Goal: Task Accomplishment & Management: Use online tool/utility

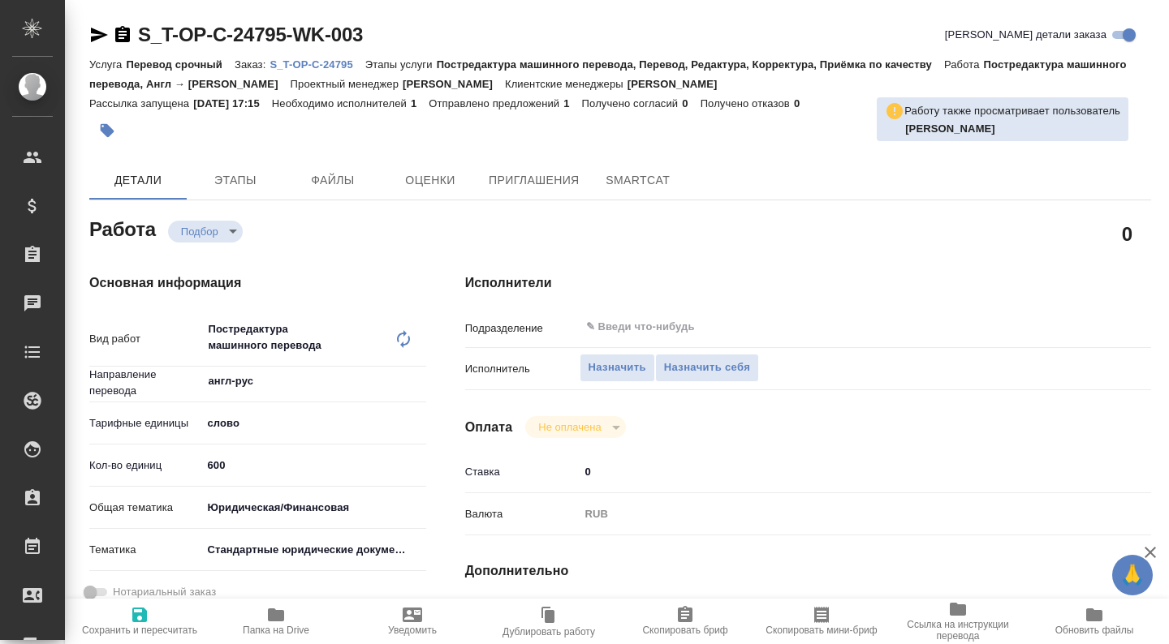
type textarea "x"
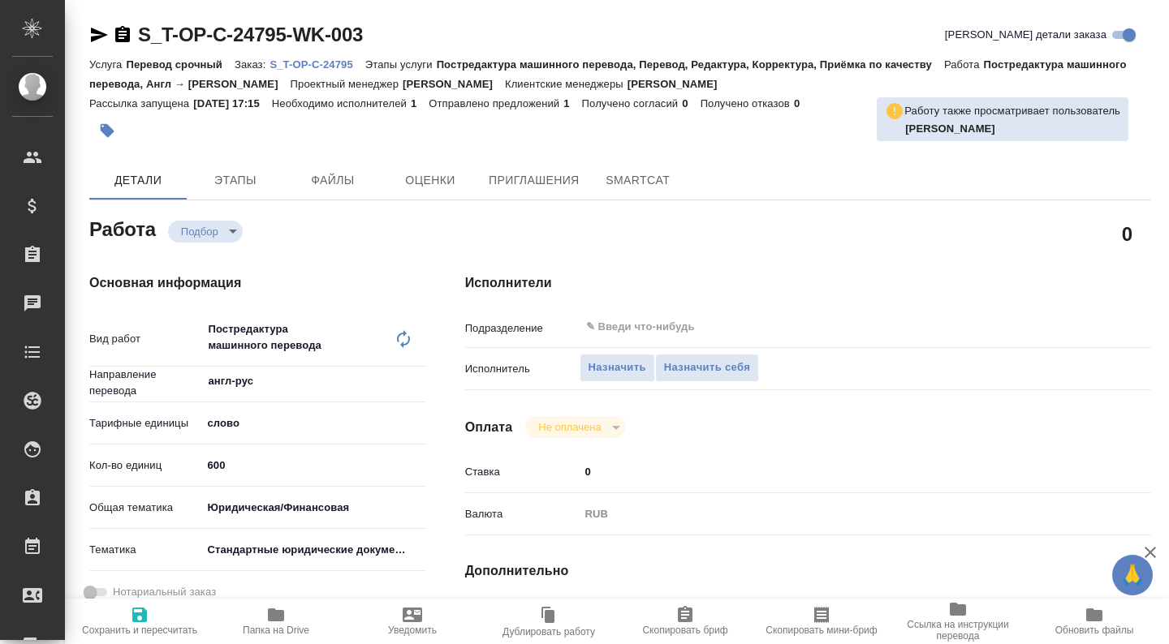
type textarea "x"
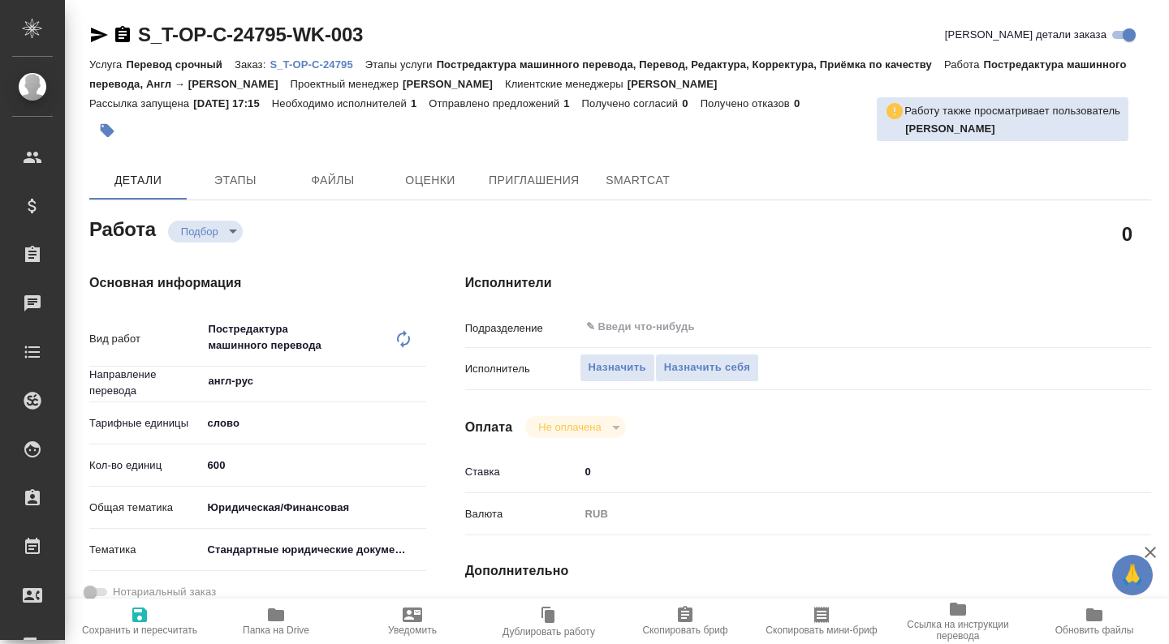
type textarea "x"
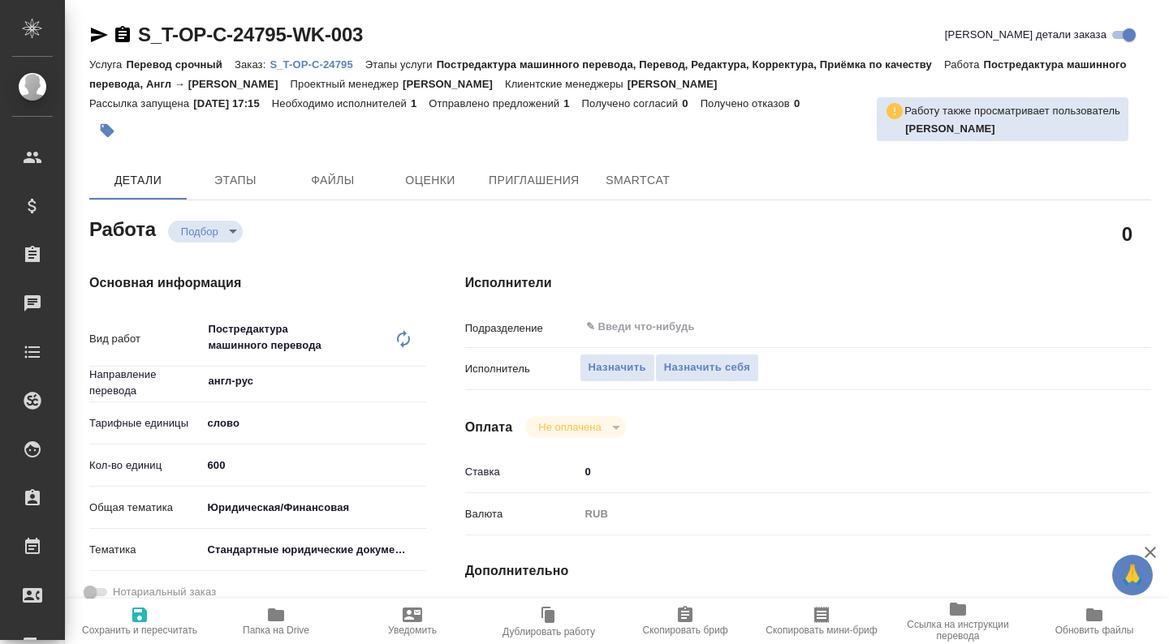
type textarea "x"
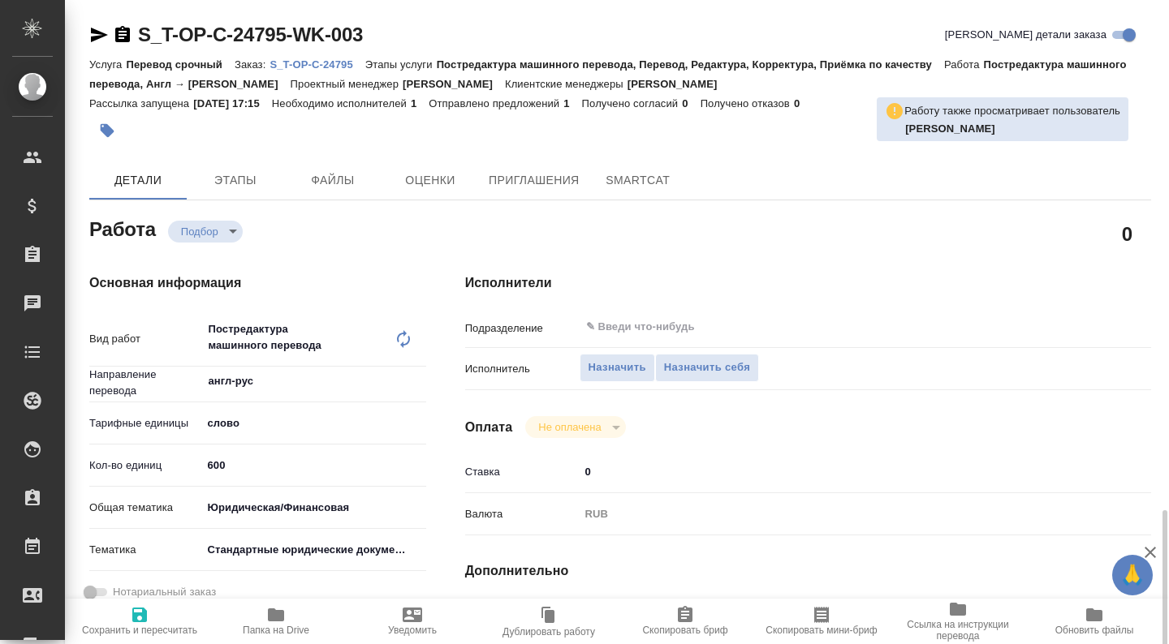
scroll to position [351, 0]
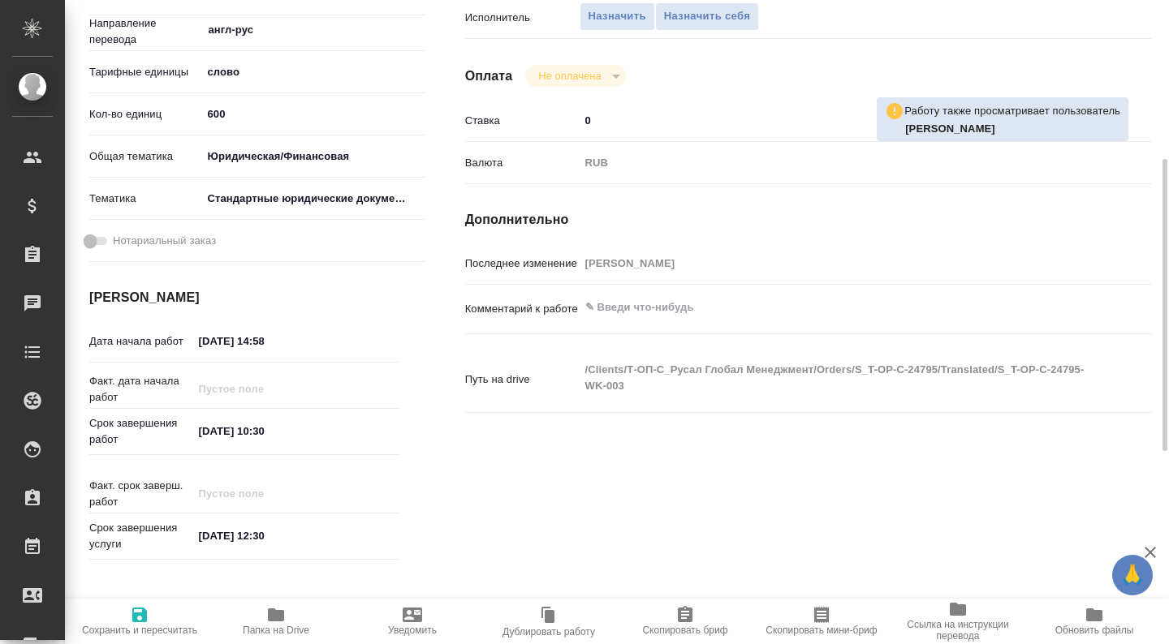
type textarea "x"
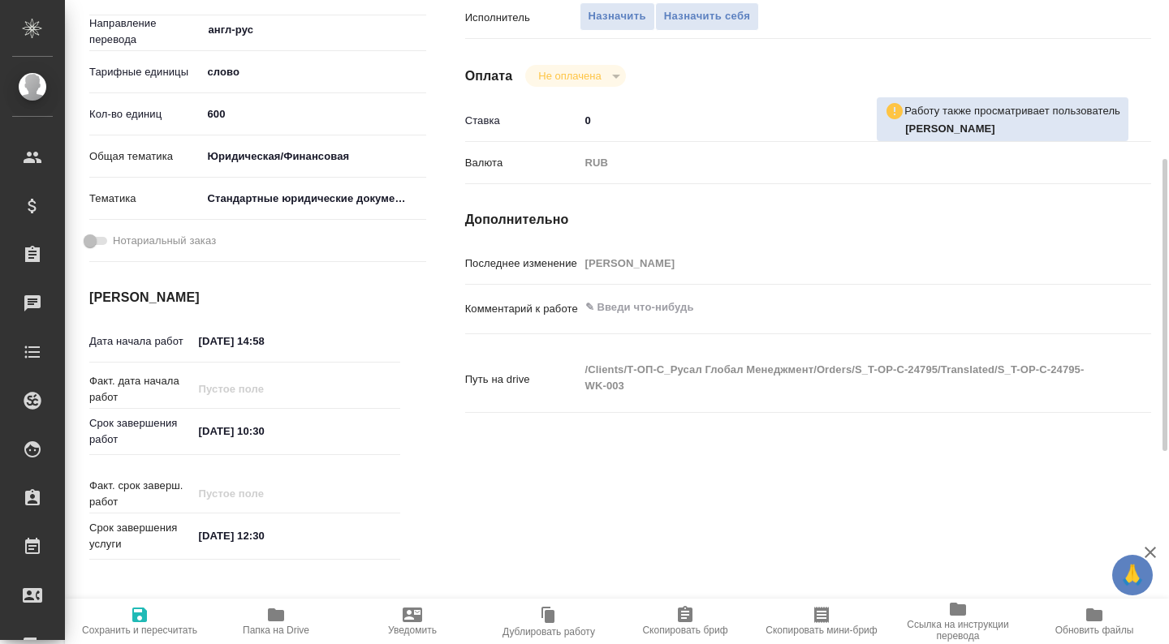
type textarea "x"
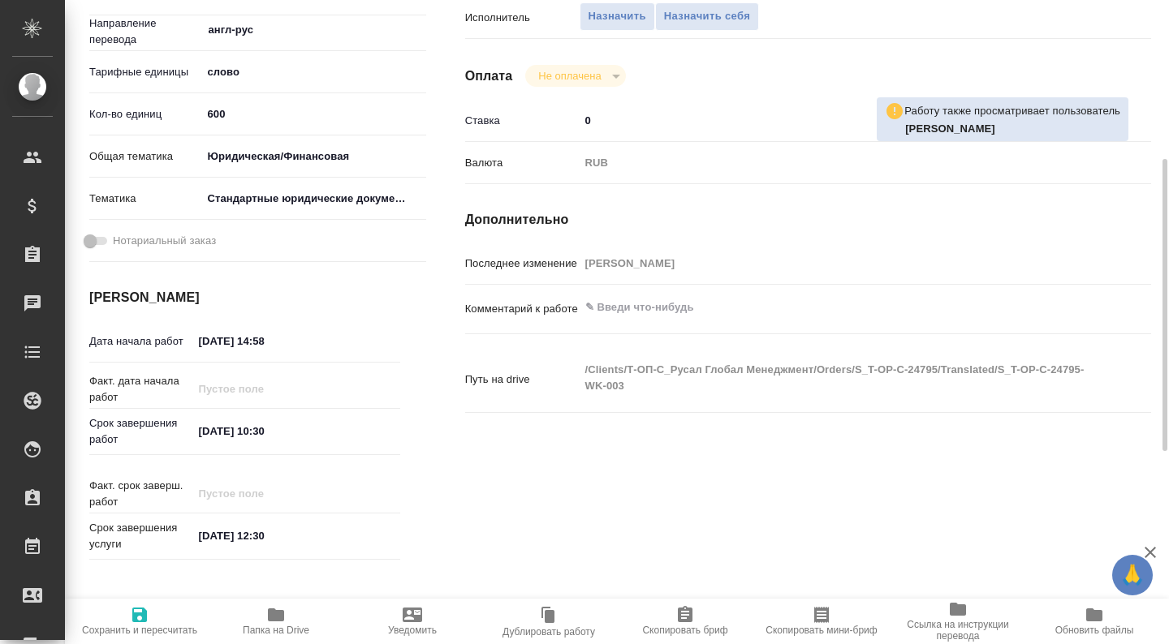
click at [271, 609] on icon "button" at bounding box center [276, 615] width 16 height 13
type textarea "x"
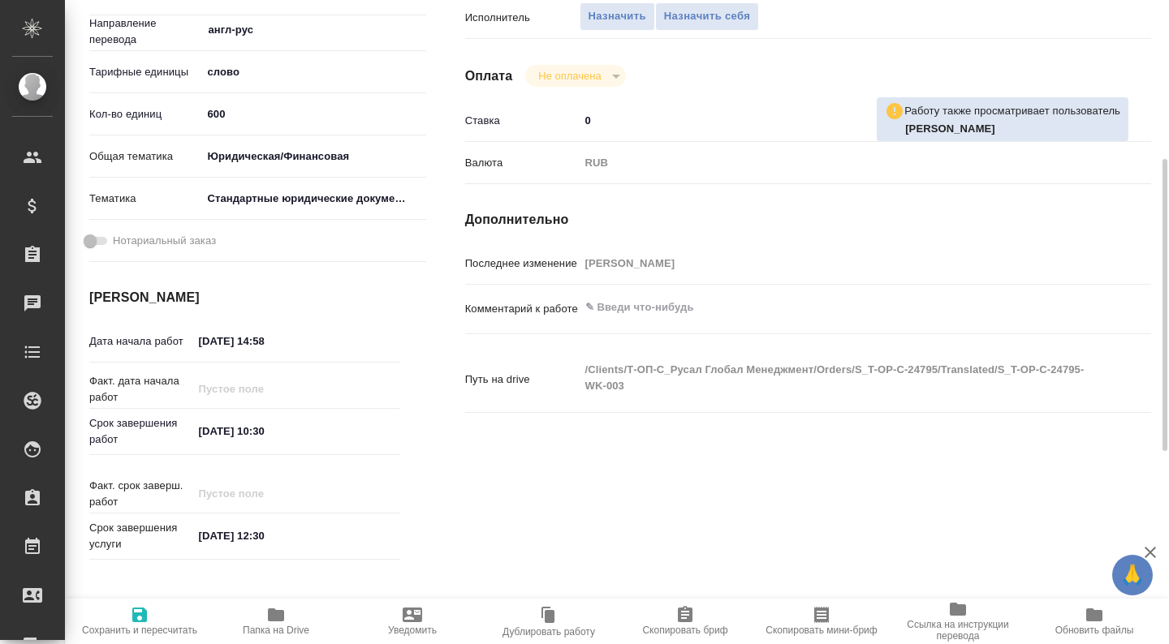
type textarea "x"
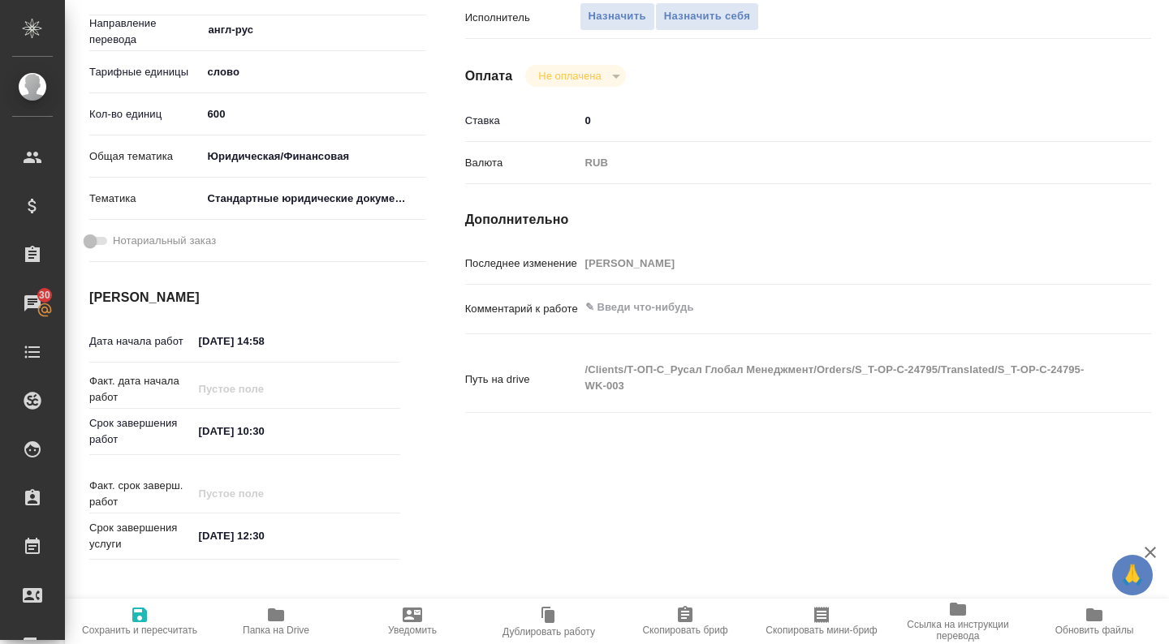
scroll to position [0, 0]
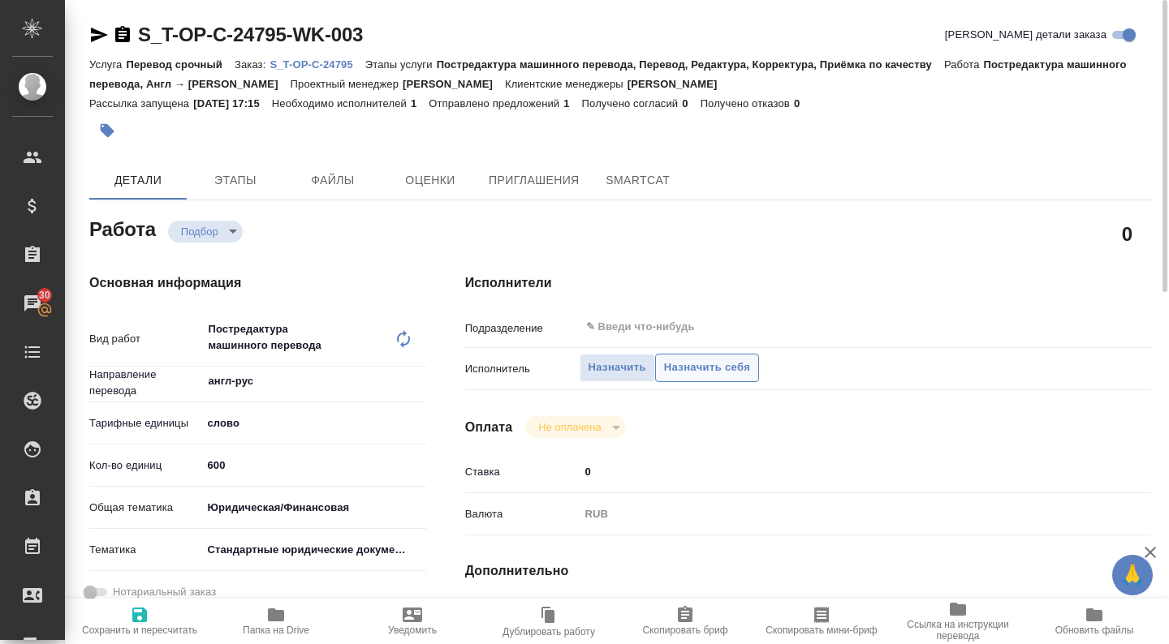
click at [721, 372] on span "Назначить себя" at bounding box center [707, 368] width 86 height 19
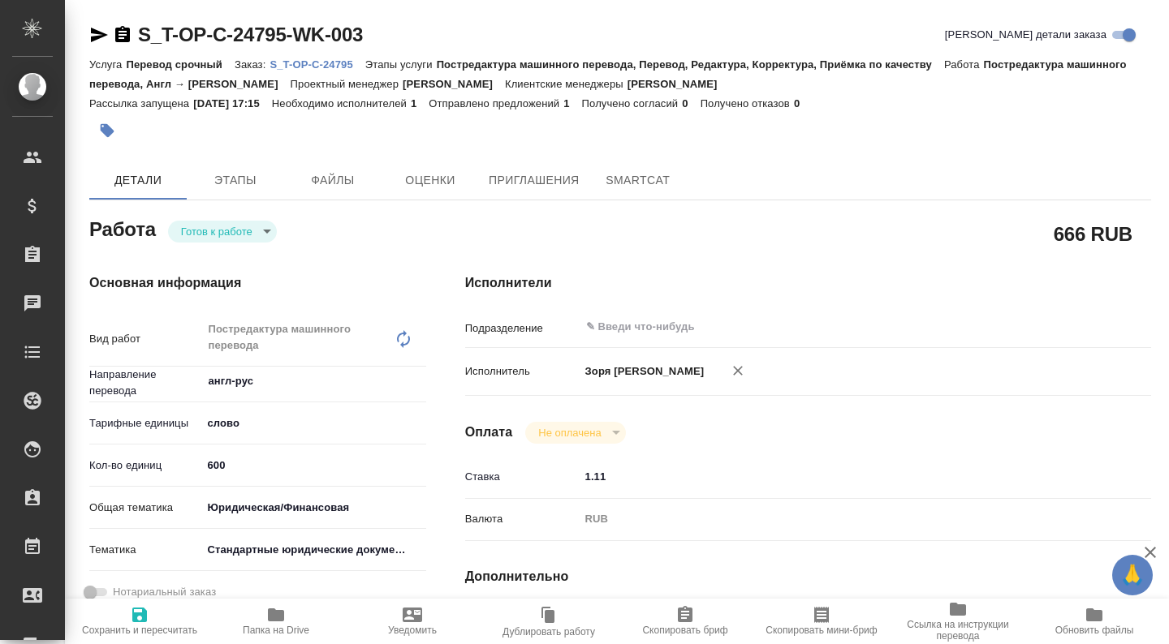
type textarea "x"
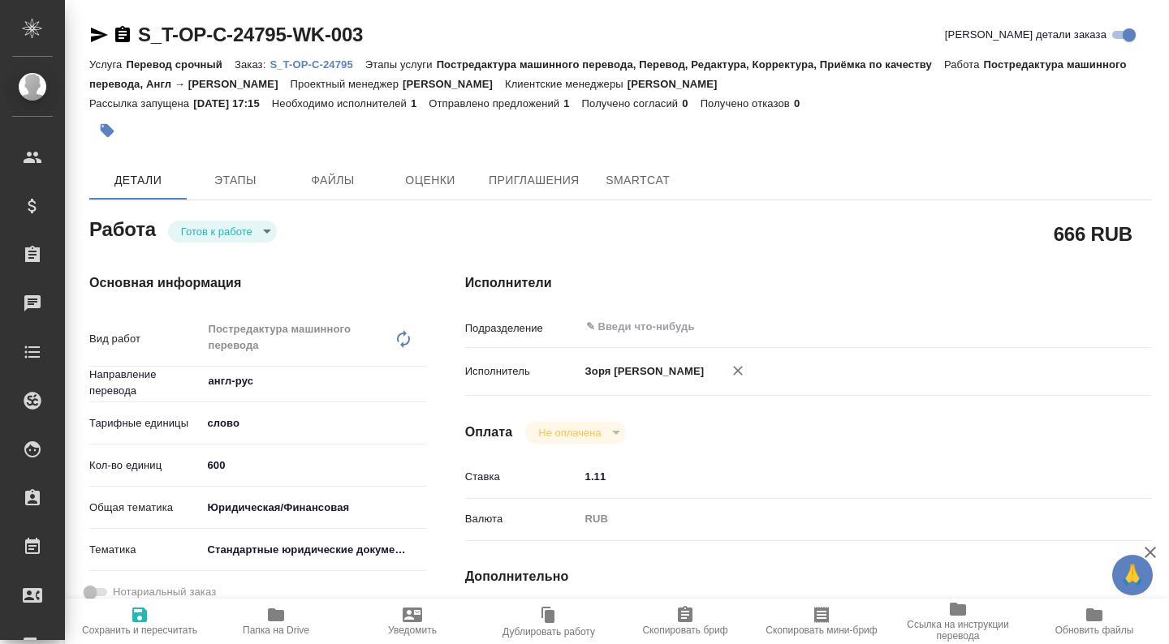
type textarea "x"
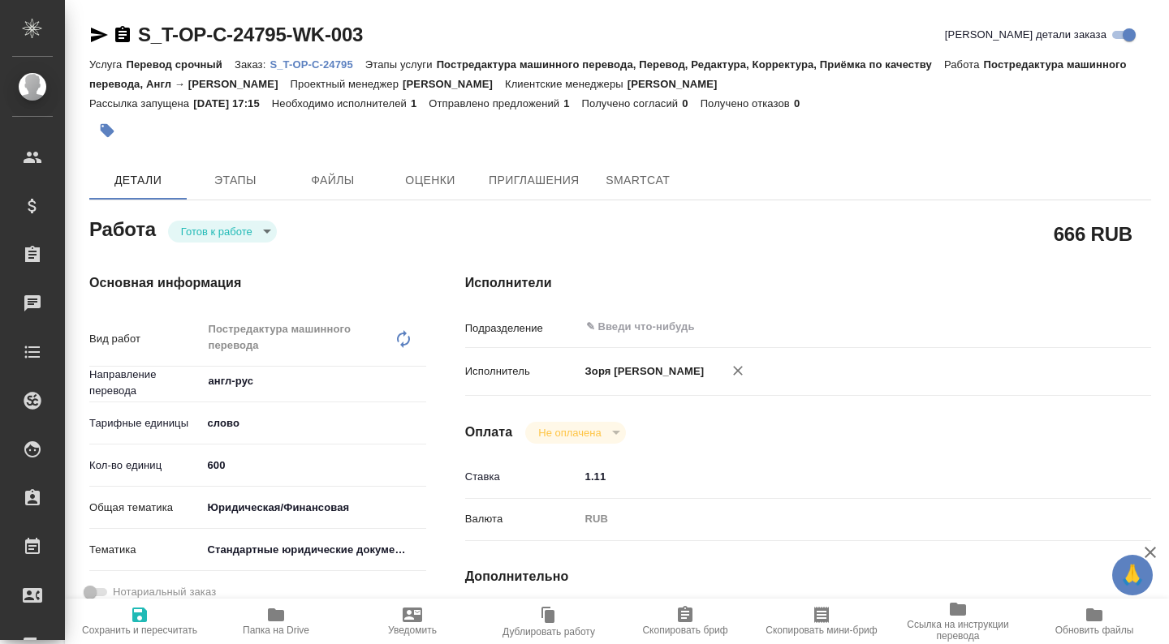
type textarea "x"
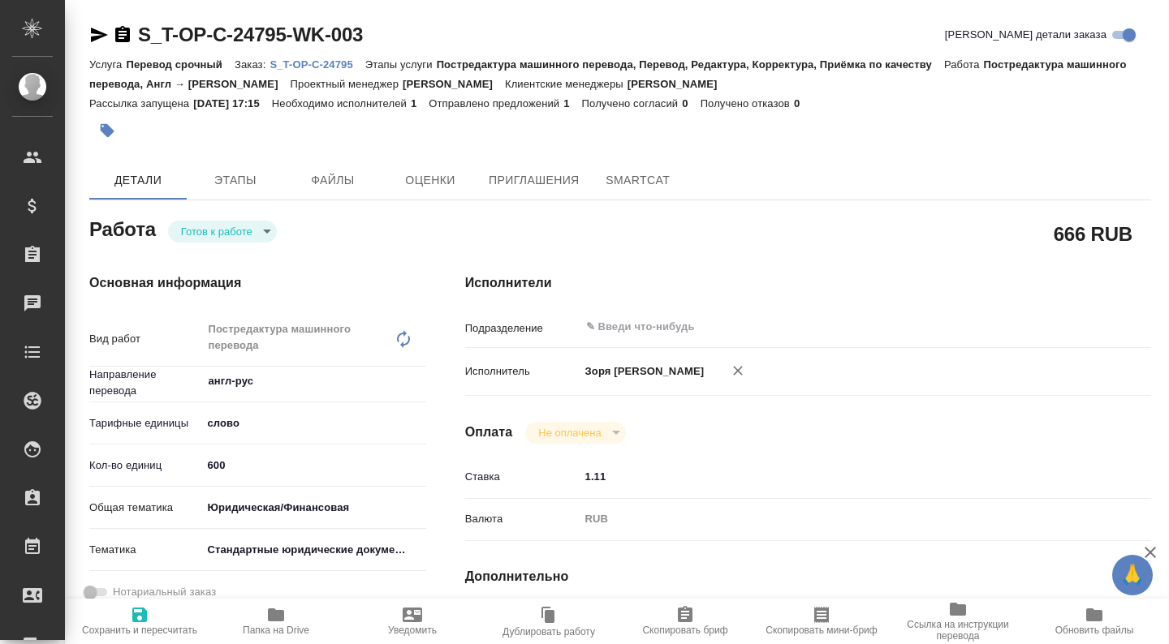
type textarea "x"
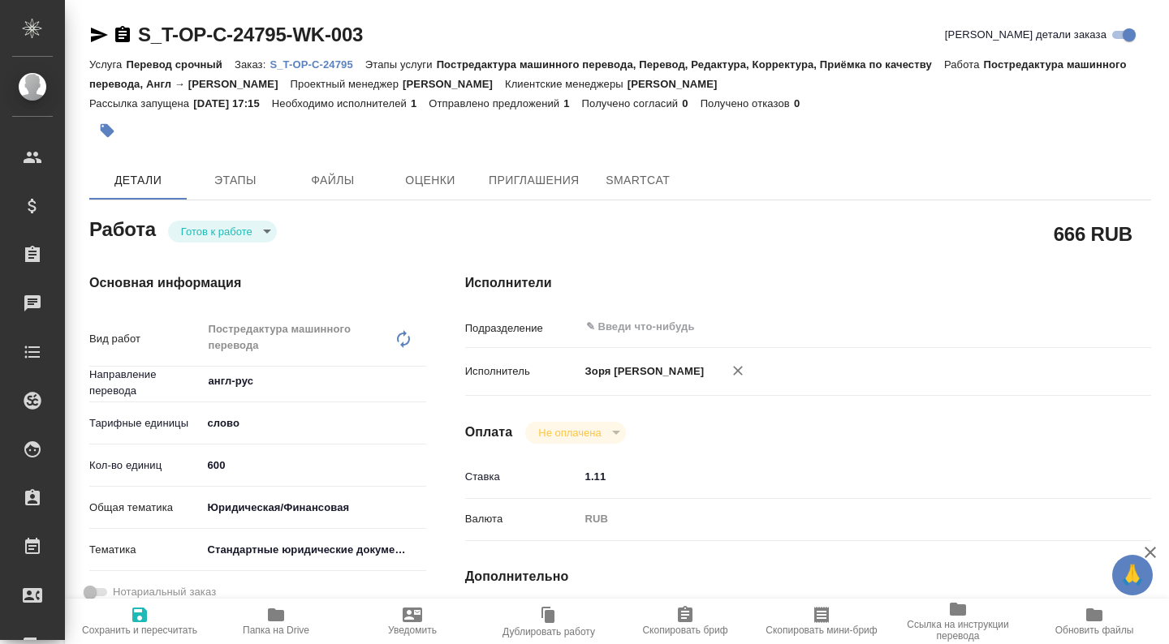
type textarea "x"
